Goal: Transaction & Acquisition: Purchase product/service

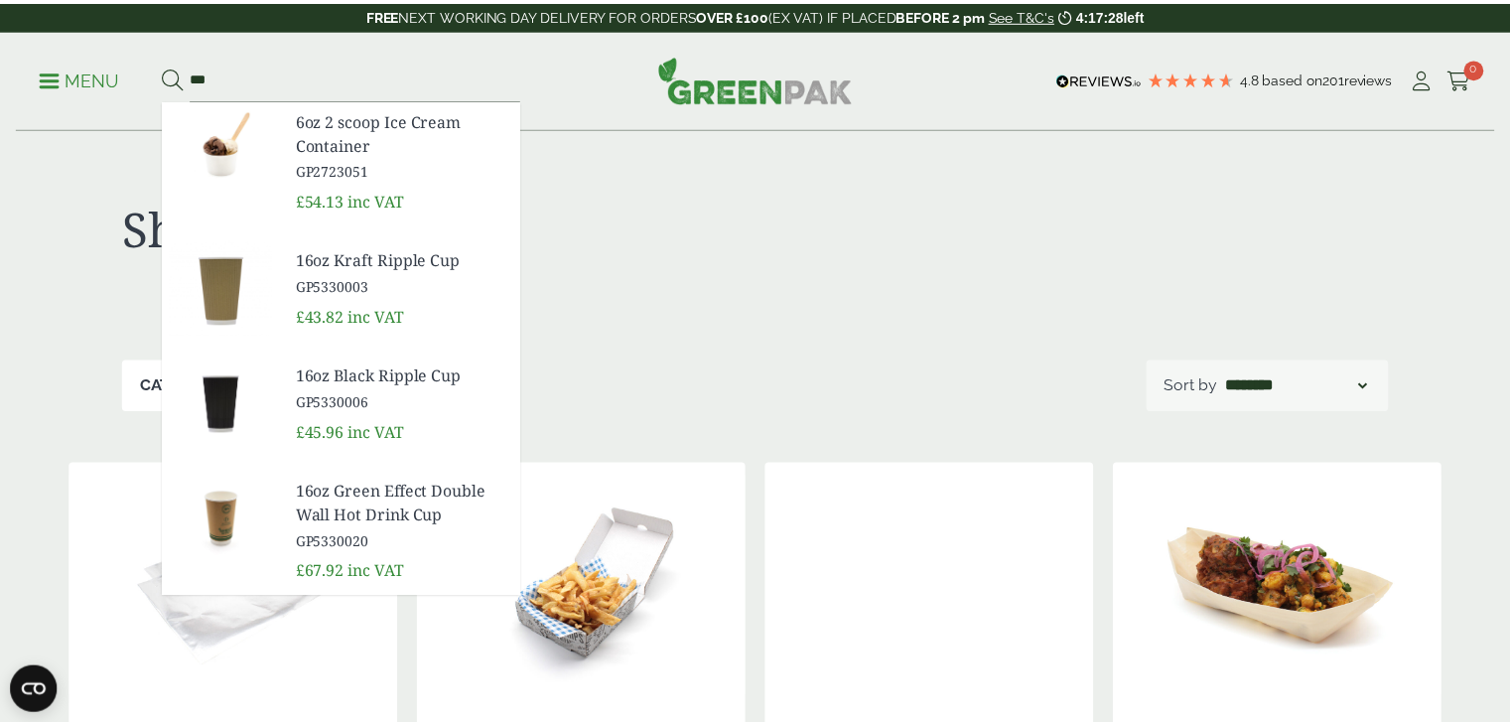
scroll to position [1968, 0]
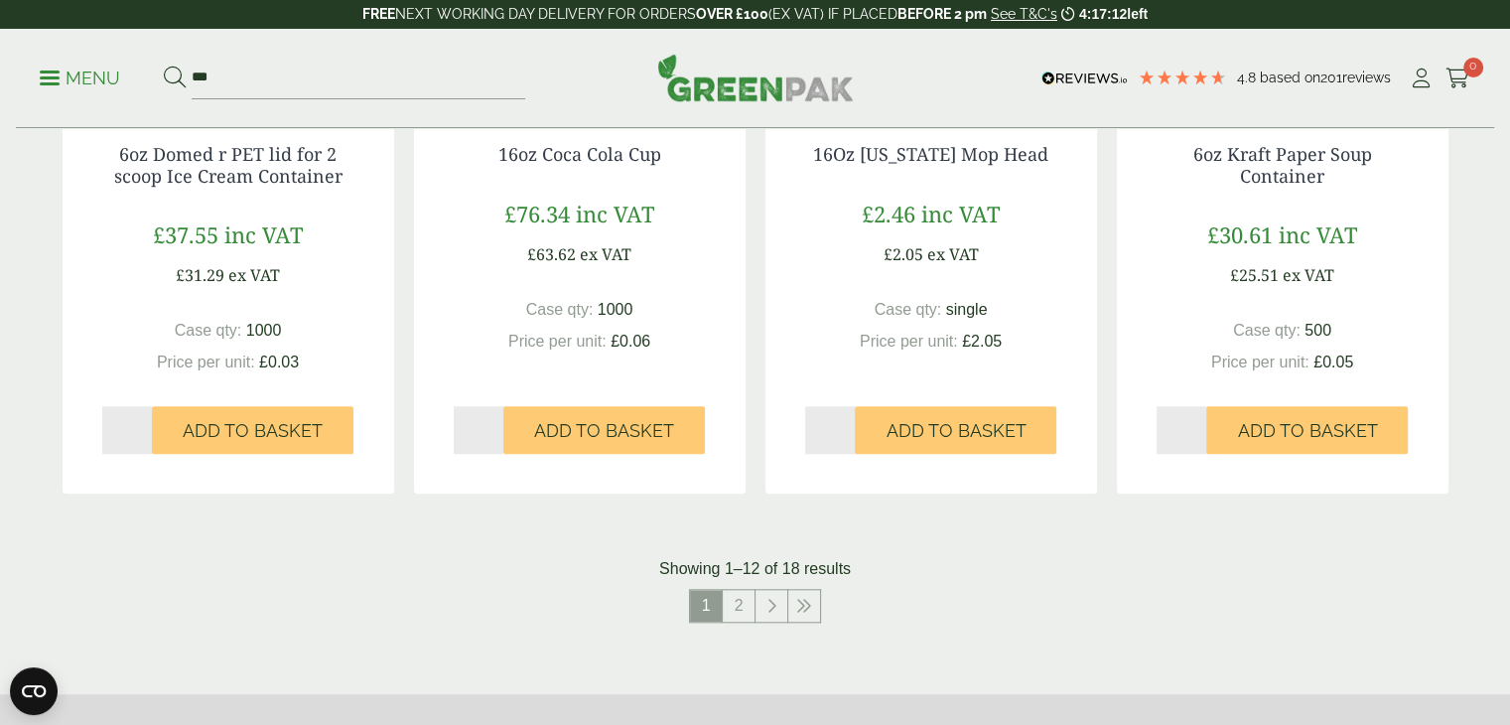
scroll to position [1995, 0]
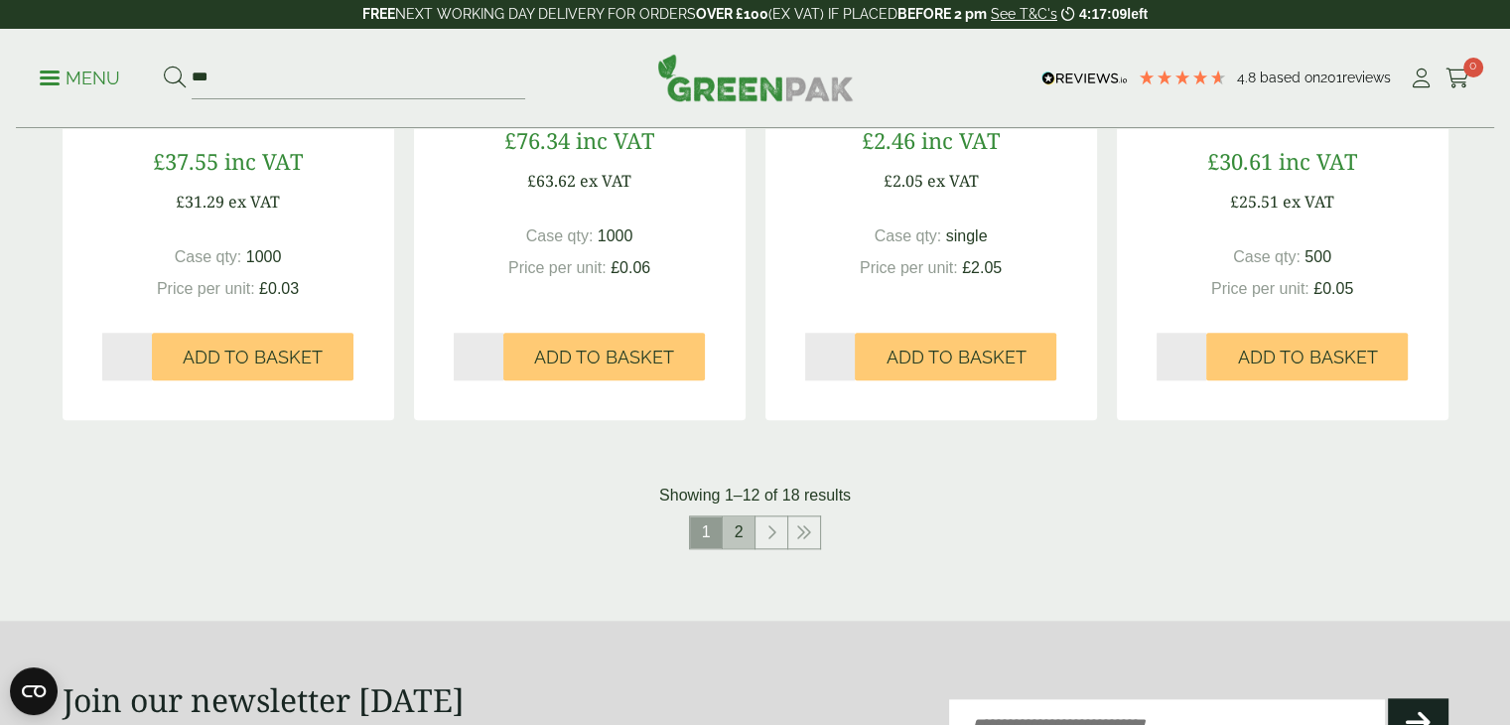
click at [741, 527] on link "2" at bounding box center [739, 532] width 32 height 32
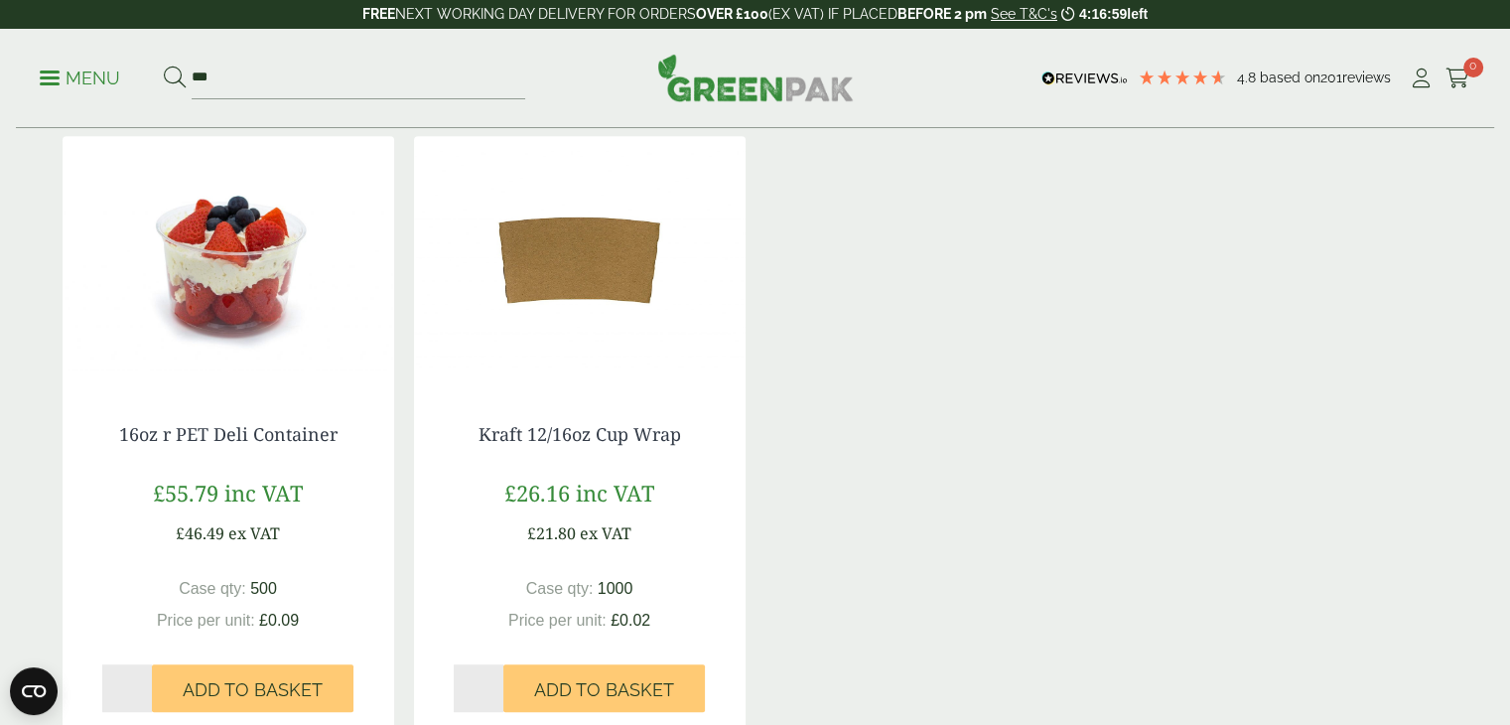
scroll to position [1300, 0]
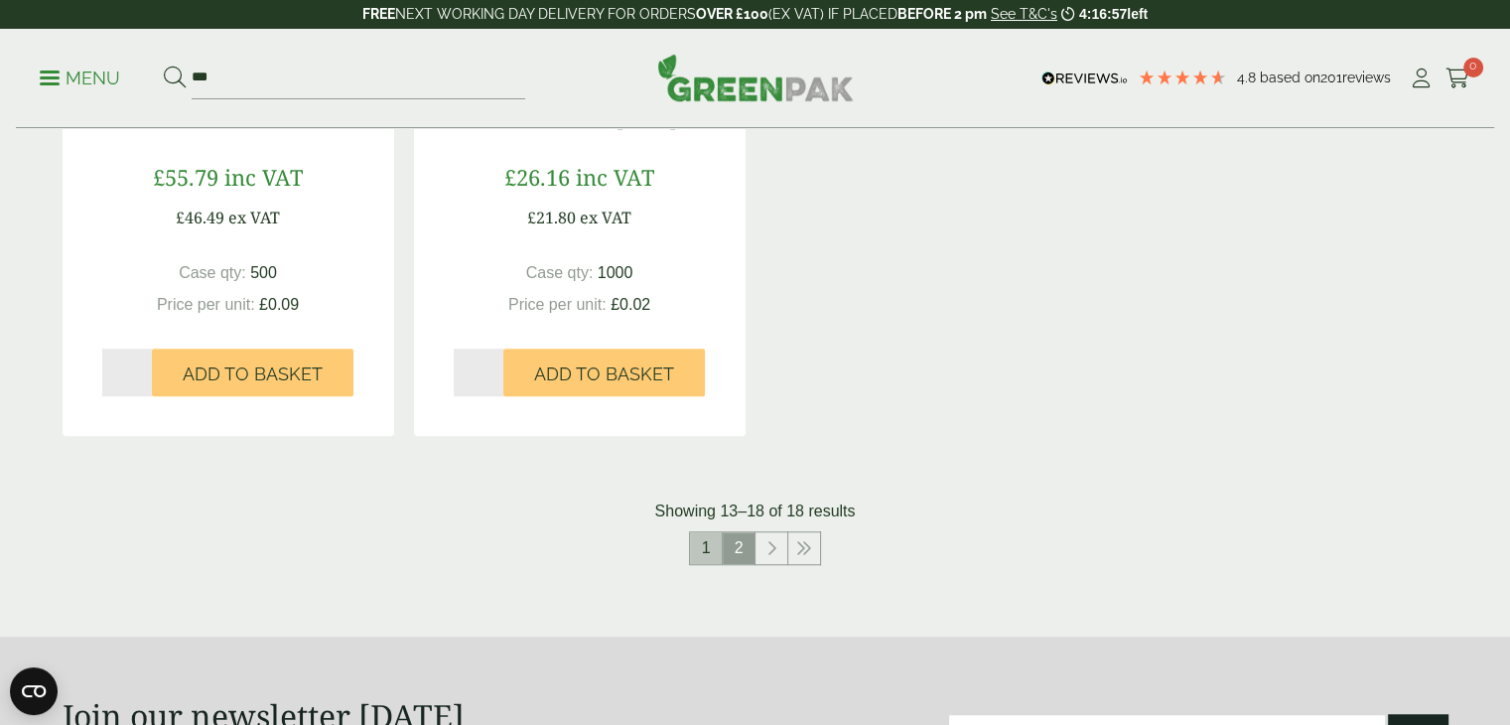
click at [708, 558] on link "1" at bounding box center [706, 548] width 32 height 32
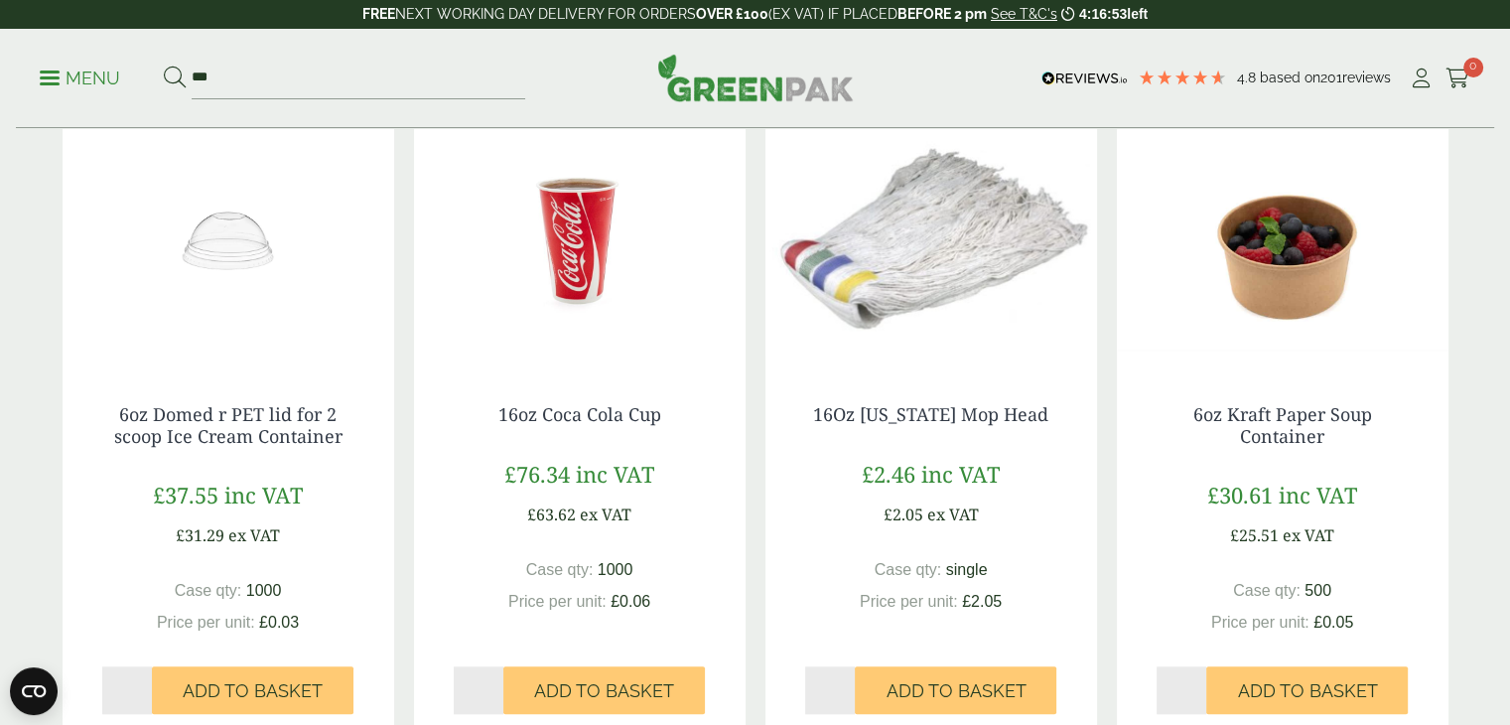
scroll to position [1668, 0]
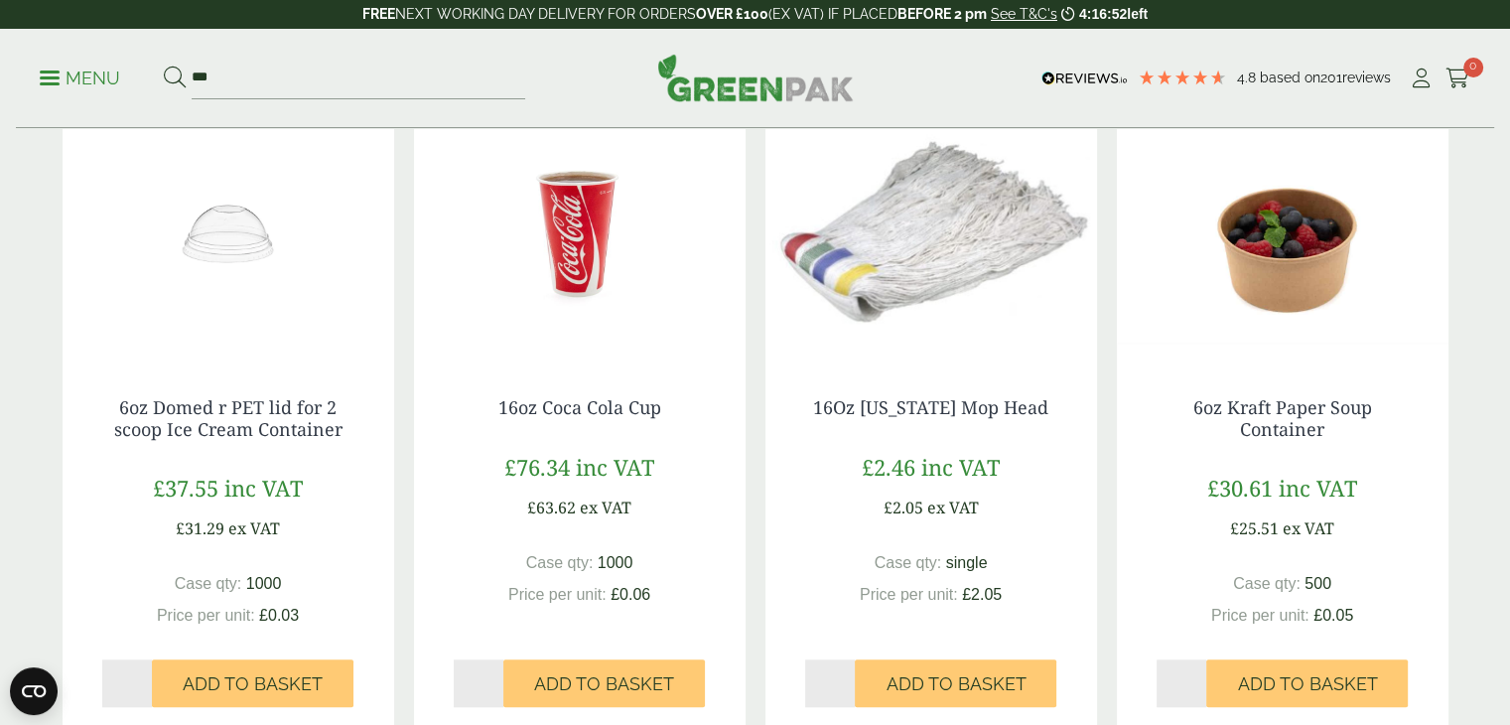
click at [1263, 278] on img at bounding box center [1283, 233] width 332 height 248
